Goal: Information Seeking & Learning: Learn about a topic

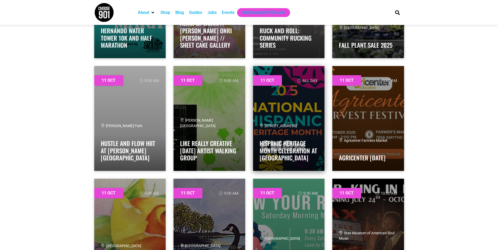
scroll to position [2519, 0]
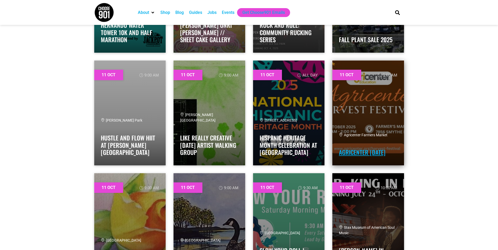
click at [362, 148] on link "Agricenter [DATE]" at bounding box center [362, 152] width 46 height 9
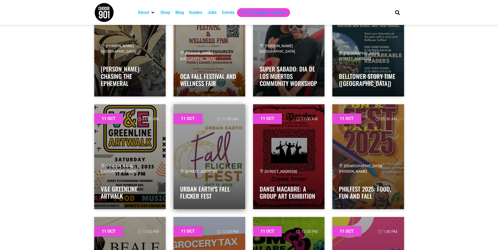
scroll to position [2939, 0]
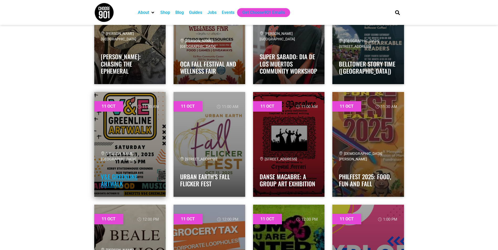
click at [112, 177] on link "V&E Greenline Artwalk" at bounding box center [119, 180] width 37 height 16
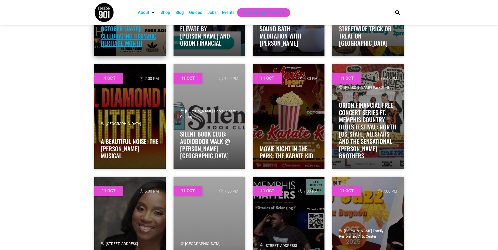
scroll to position [3307, 0]
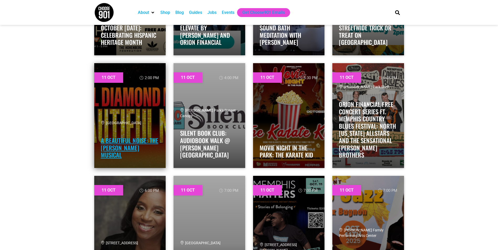
click at [124, 151] on link "A Beautiful Noise: The Neil Diamond Musical" at bounding box center [129, 147] width 57 height 23
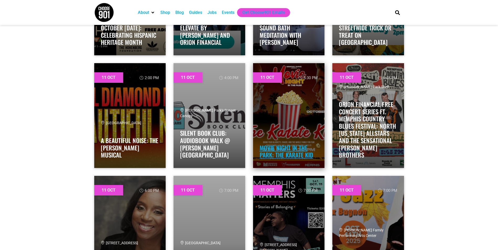
click at [296, 152] on link "Movie Night in the Park: The Karate Kid" at bounding box center [287, 152] width 54 height 16
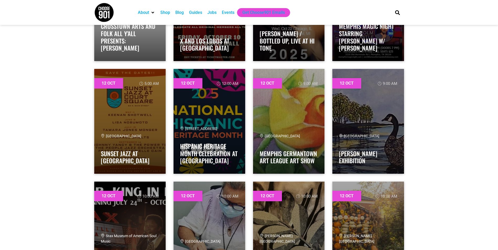
scroll to position [3753, 0]
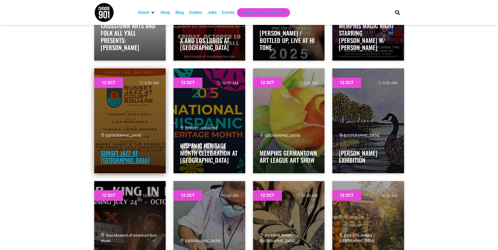
click at [124, 152] on link "Sunset Jazz at Court Square" at bounding box center [125, 157] width 49 height 16
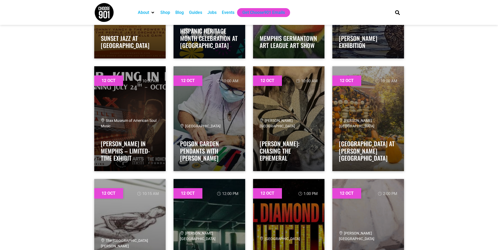
scroll to position [3805, 0]
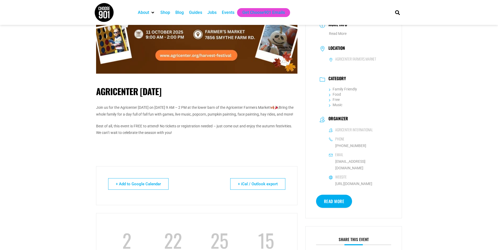
scroll to position [52, 0]
